Goal: Information Seeking & Learning: Check status

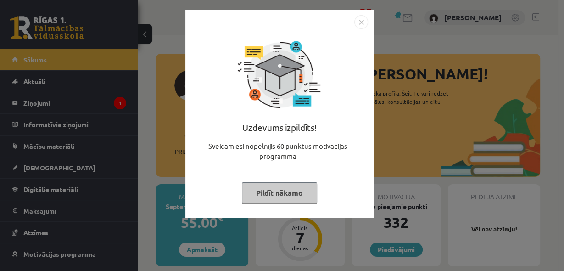
click at [362, 21] on img "Close" at bounding box center [361, 22] width 14 height 14
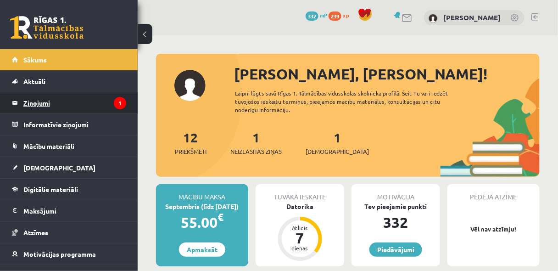
click at [40, 100] on legend "Ziņojumi 1" at bounding box center [74, 102] width 103 height 21
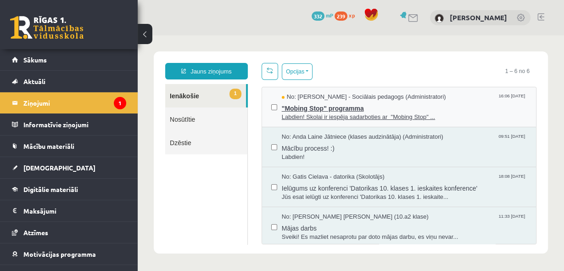
click at [445, 104] on span ""Mobing Stop" programma" at bounding box center [404, 106] width 245 height 11
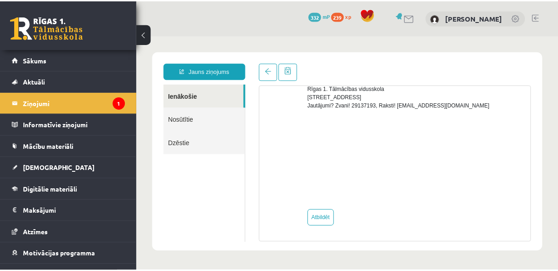
scroll to position [423, 0]
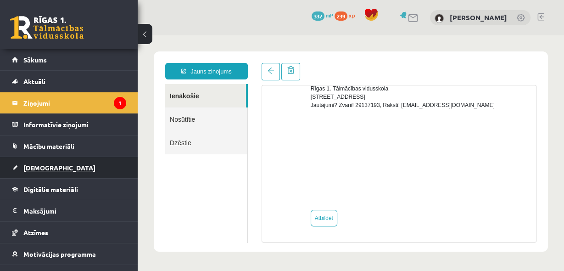
click at [32, 168] on span "[DEMOGRAPHIC_DATA]" at bounding box center [59, 167] width 72 height 8
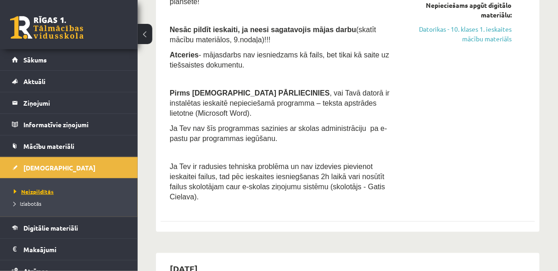
scroll to position [171, 0]
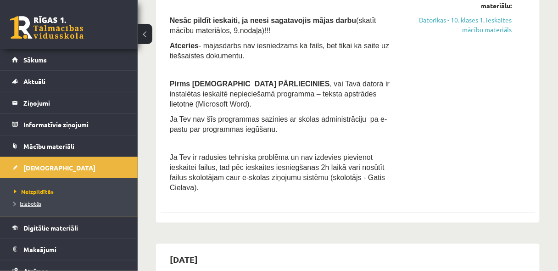
click at [33, 202] on span "Izlabotās" at bounding box center [28, 203] width 28 height 7
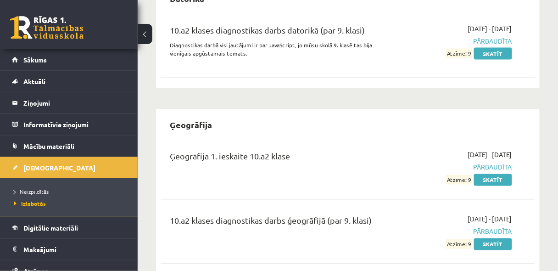
scroll to position [294, 0]
click at [485, 178] on link "Skatīt" at bounding box center [493, 180] width 38 height 12
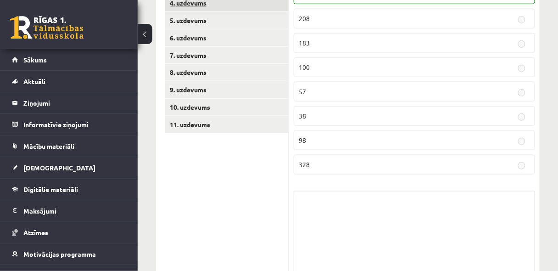
scroll to position [99, 0]
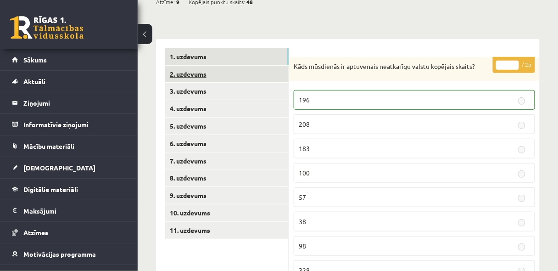
click at [216, 74] on link "2. uzdevums" at bounding box center [226, 74] width 123 height 17
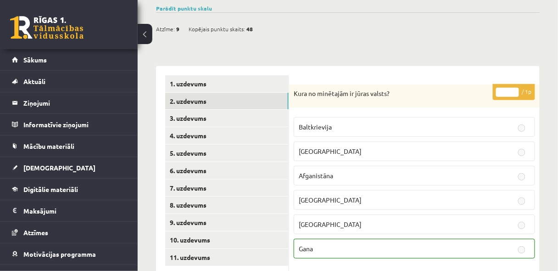
scroll to position [0, 0]
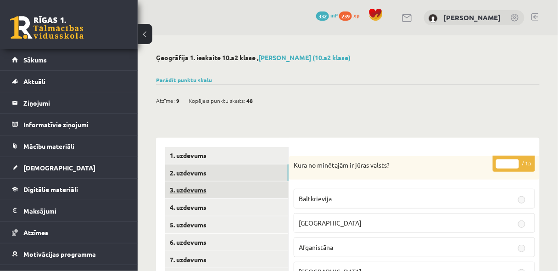
click at [209, 191] on link "3. uzdevums" at bounding box center [226, 189] width 123 height 17
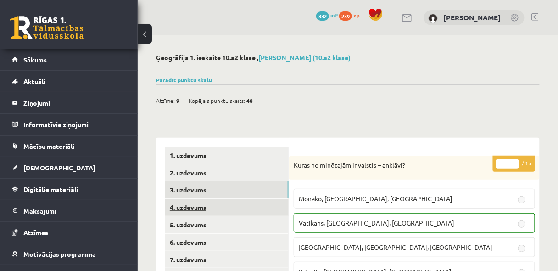
click at [190, 209] on link "4. uzdevums" at bounding box center [226, 207] width 123 height 17
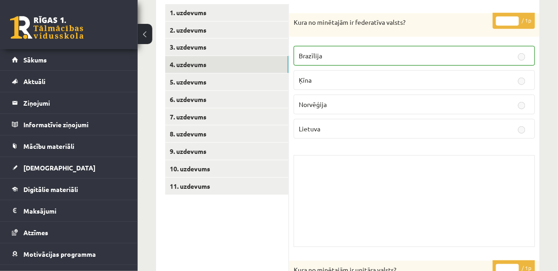
scroll to position [141, 0]
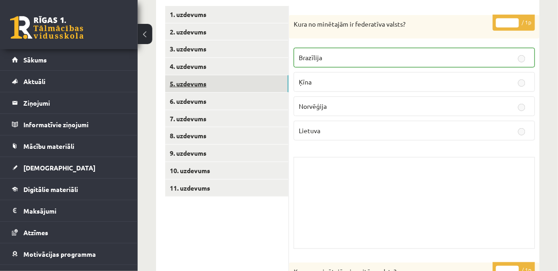
click at [203, 89] on link "5. uzdevums" at bounding box center [226, 83] width 123 height 17
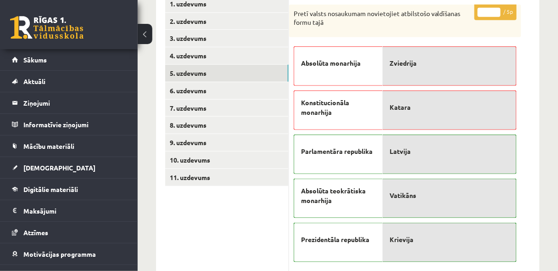
scroll to position [156, 0]
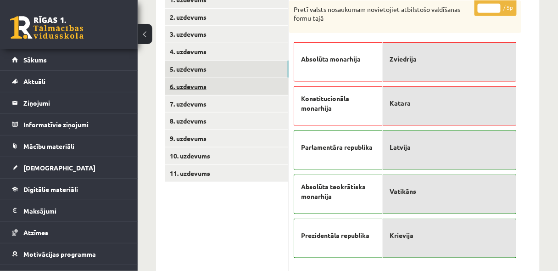
click at [176, 86] on link "6. uzdevums" at bounding box center [226, 86] width 123 height 17
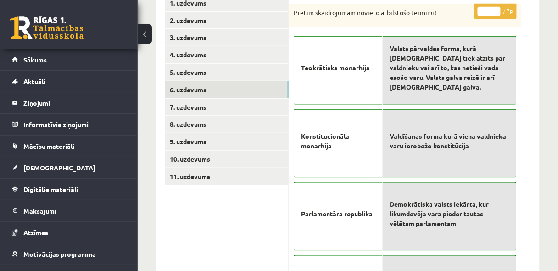
scroll to position [70, 0]
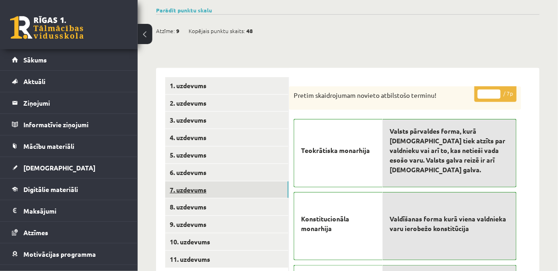
click at [194, 182] on link "7. uzdevums" at bounding box center [226, 189] width 123 height 17
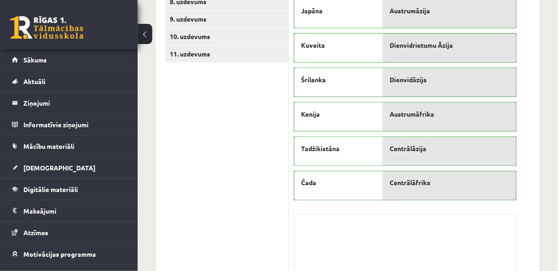
scroll to position [143, 0]
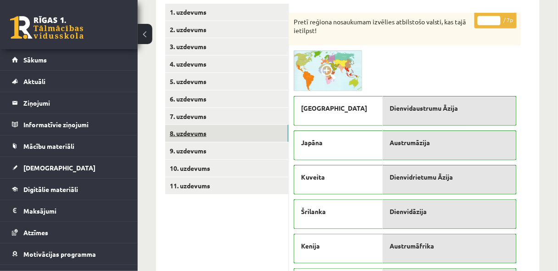
click at [198, 127] on link "8. uzdevums" at bounding box center [226, 133] width 123 height 17
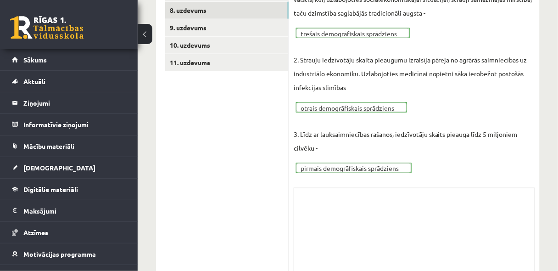
scroll to position [208, 0]
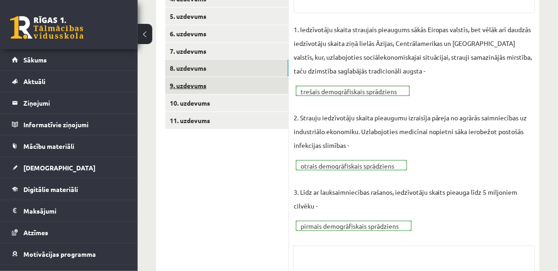
click at [202, 86] on link "9. uzdevums" at bounding box center [226, 85] width 123 height 17
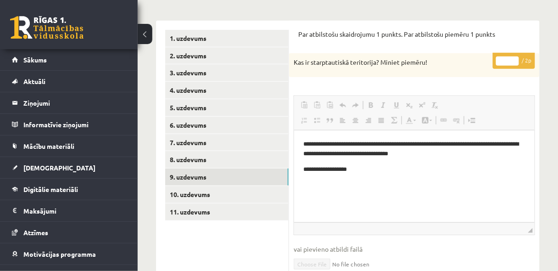
scroll to position [125, 0]
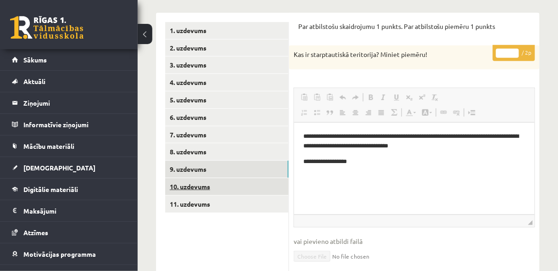
click at [199, 185] on link "10. uzdevums" at bounding box center [226, 186] width 123 height 17
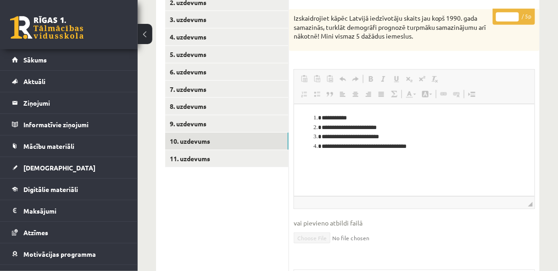
scroll to position [170, 0]
click at [200, 161] on link "11. uzdevums" at bounding box center [226, 158] width 123 height 17
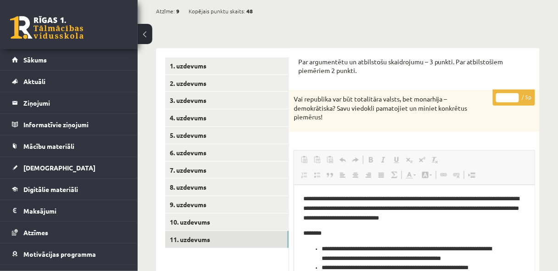
scroll to position [73, 0]
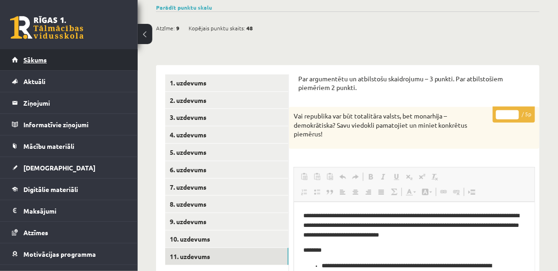
click at [28, 60] on span "Sākums" at bounding box center [34, 60] width 23 height 8
